Goal: Information Seeking & Learning: Learn about a topic

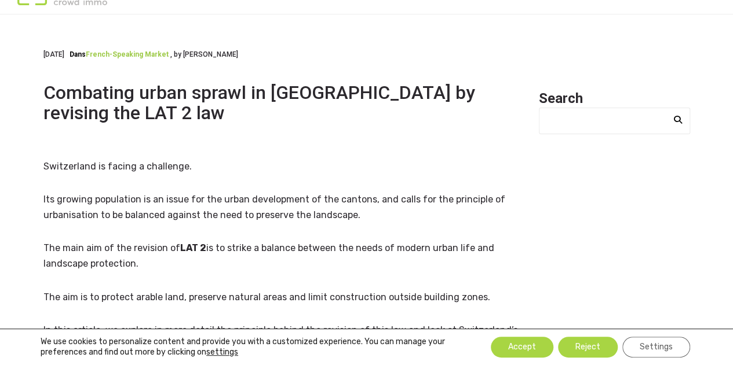
scroll to position [38, 0]
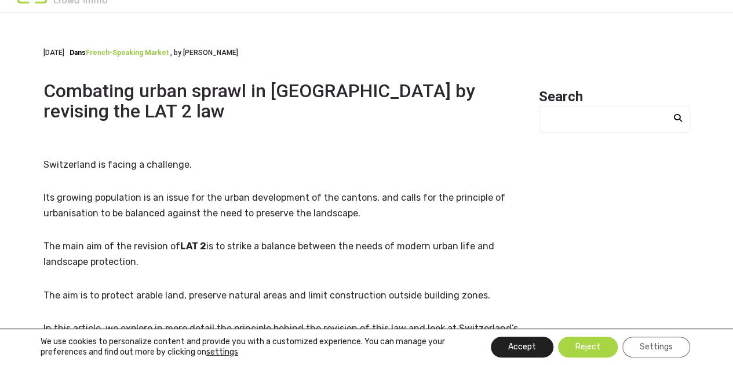
click at [525, 343] on button "Accept" at bounding box center [522, 347] width 63 height 21
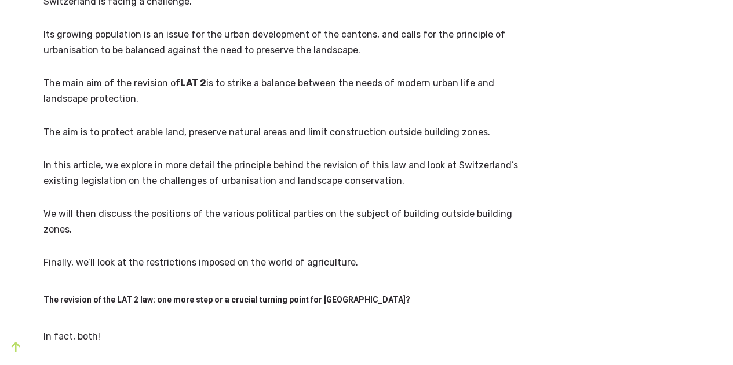
scroll to position [0, 0]
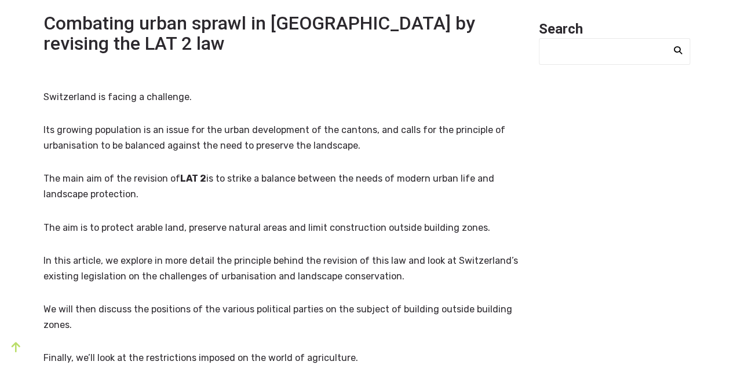
scroll to position [107, 0]
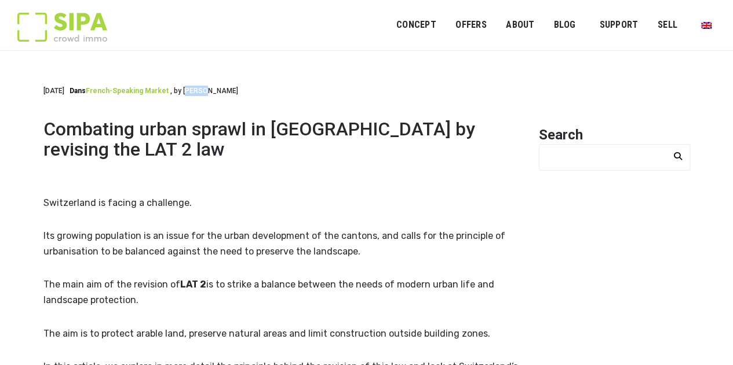
drag, startPoint x: 201, startPoint y: 91, endPoint x: 219, endPoint y: 90, distance: 18.0
click at [219, 90] on header "29 June 2023 Dans French-speaking market , by Laura Combating urban sprawl in S…" at bounding box center [283, 131] width 481 height 91
copy span "Laura"
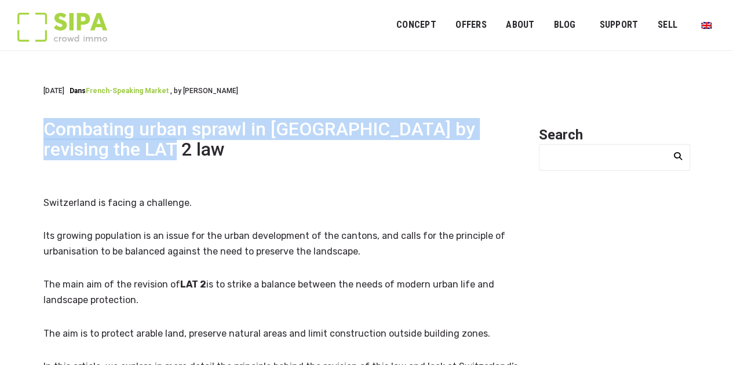
drag, startPoint x: 41, startPoint y: 124, endPoint x: 125, endPoint y: 149, distance: 87.8
copy h1 "Combating urban sprawl in Switzerland by revising the LAT 2 law"
